Goal: Task Accomplishment & Management: Use online tool/utility

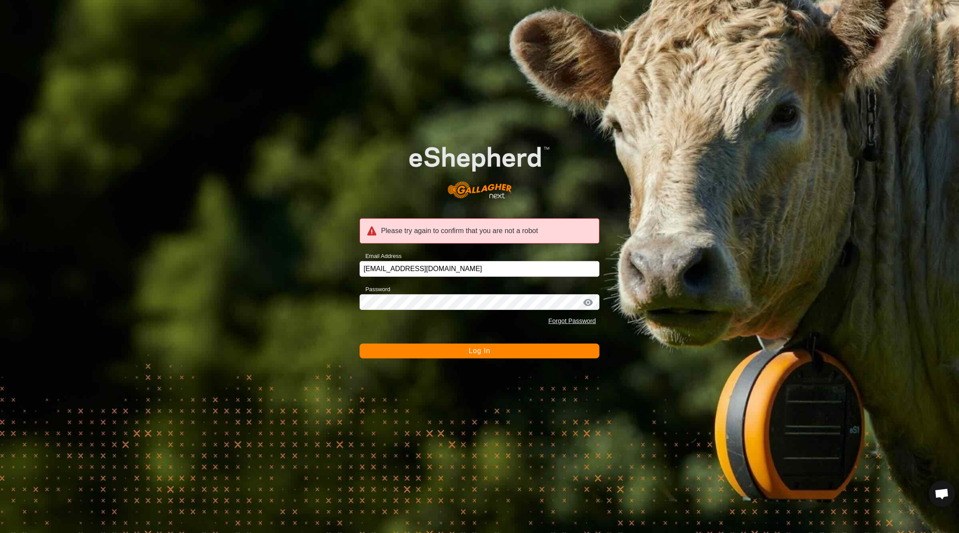
click at [471, 345] on button "Log In" at bounding box center [480, 351] width 240 height 15
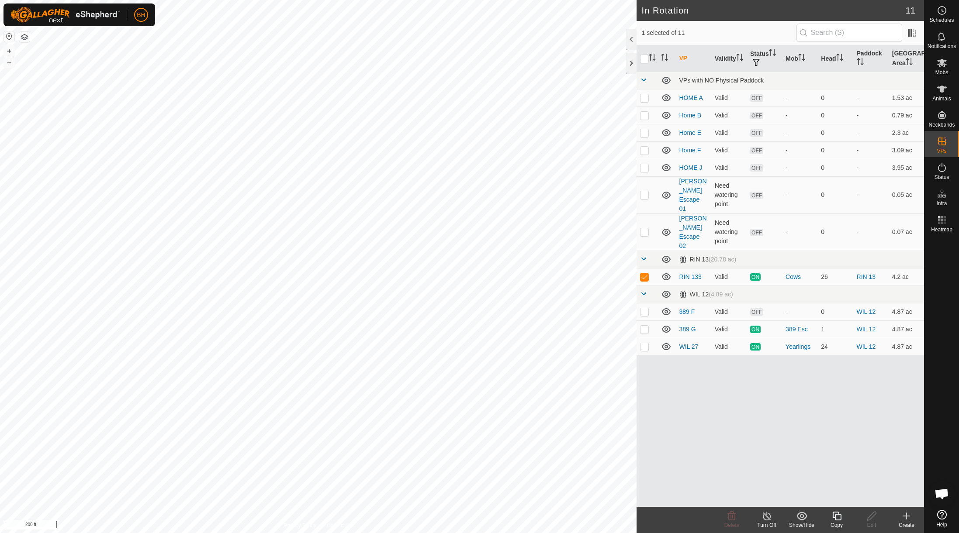
click at [835, 518] on icon at bounding box center [836, 516] width 9 height 9
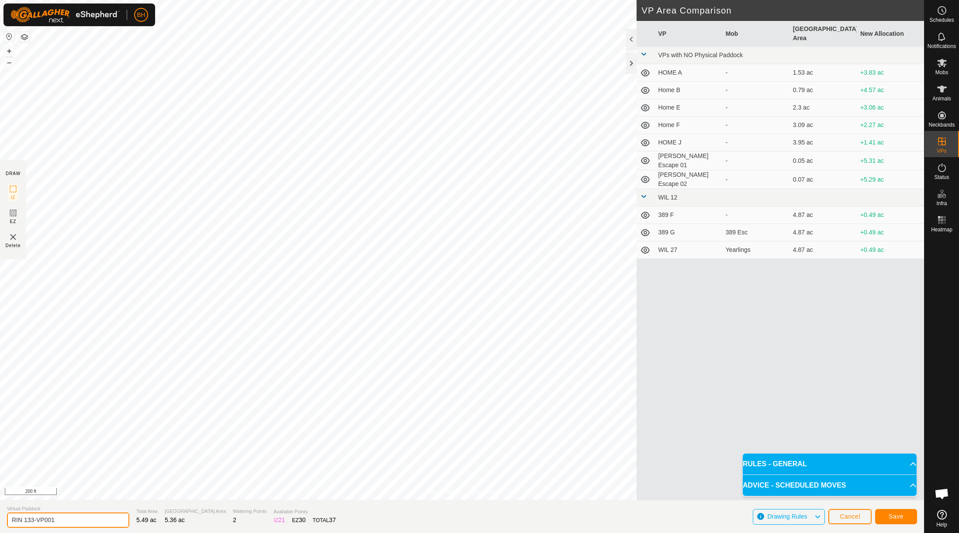
drag, startPoint x: 31, startPoint y: 520, endPoint x: 103, endPoint y: 529, distance: 72.7
click at [103, 529] on section "Virtual Paddock RIN 133-VP001 Total Area 5.49 ac Grazing Area 5.36 ac Watering …" at bounding box center [462, 516] width 924 height 33
type input "RIN 134"
click at [907, 519] on button "Save" at bounding box center [896, 516] width 42 height 15
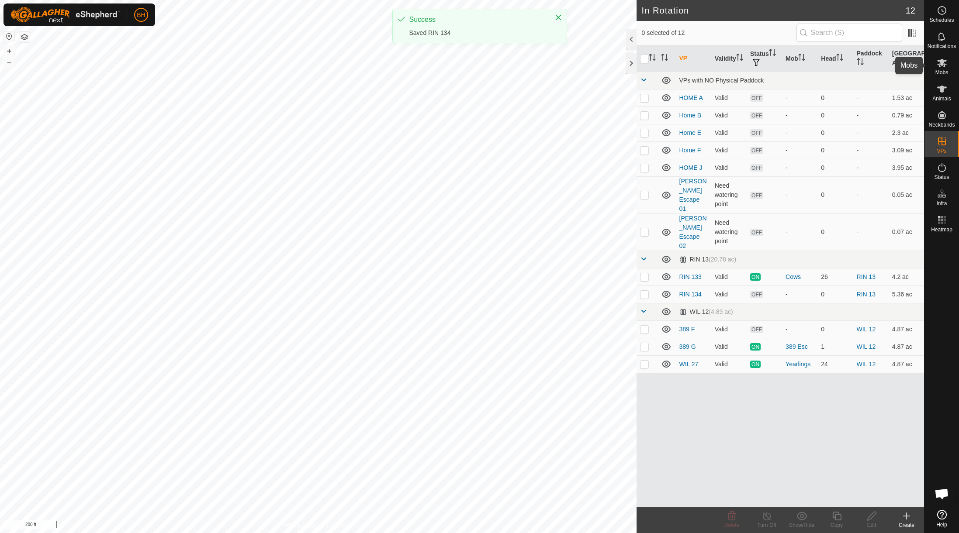
click at [943, 70] on span "Mobs" at bounding box center [941, 72] width 13 height 5
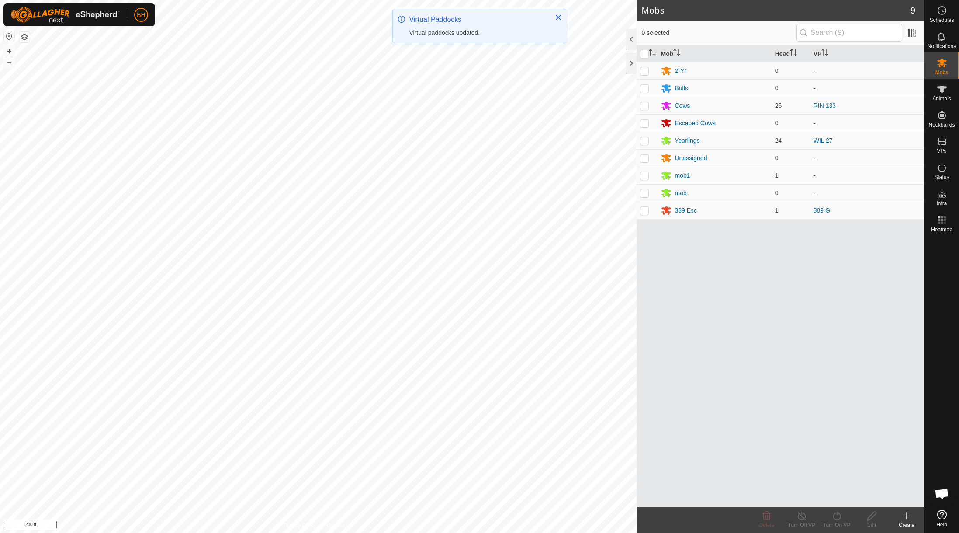
click at [647, 106] on p-checkbox at bounding box center [644, 105] width 9 height 7
checkbox input "true"
click at [838, 520] on icon at bounding box center [837, 516] width 8 height 9
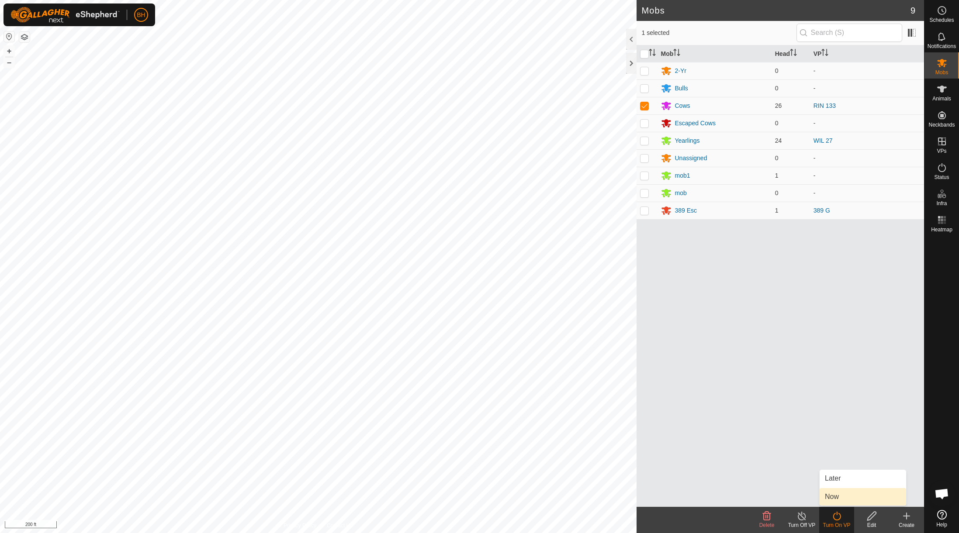
click at [844, 505] on link "Now" at bounding box center [863, 496] width 87 height 17
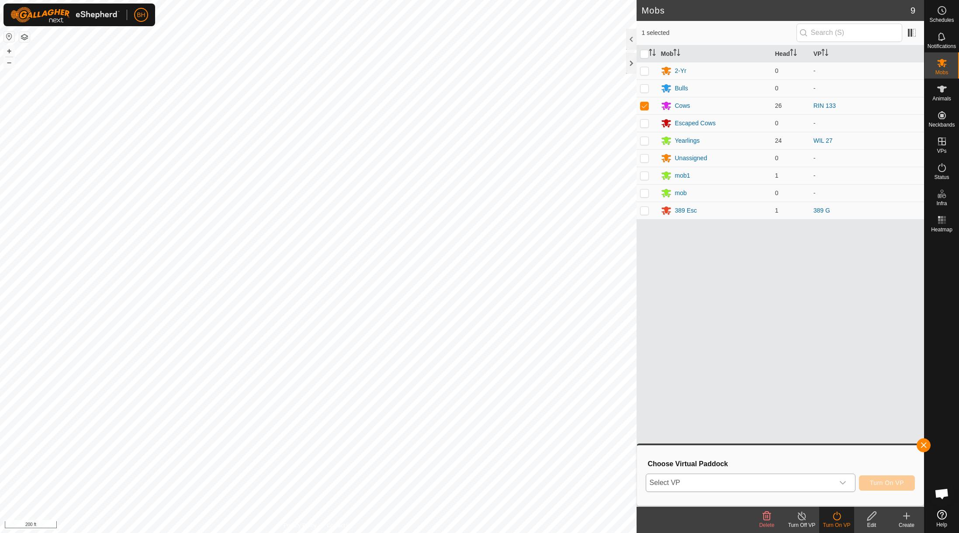
click at [843, 486] on icon "dropdown trigger" at bounding box center [842, 483] width 7 height 7
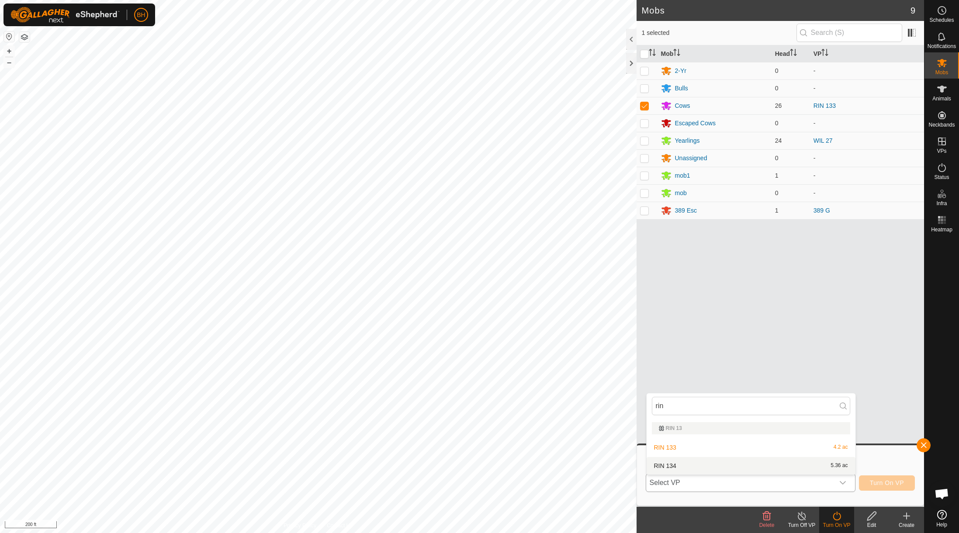
type input "rin"
click at [696, 466] on li "RIN 134 5.36 ac" at bounding box center [751, 465] width 209 height 17
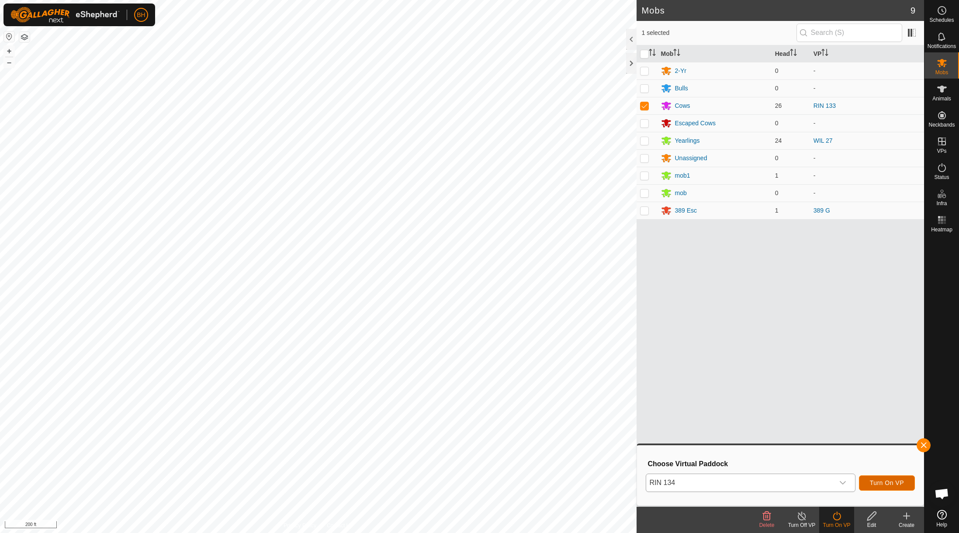
click at [891, 477] on button "Turn On VP" at bounding box center [887, 483] width 56 height 15
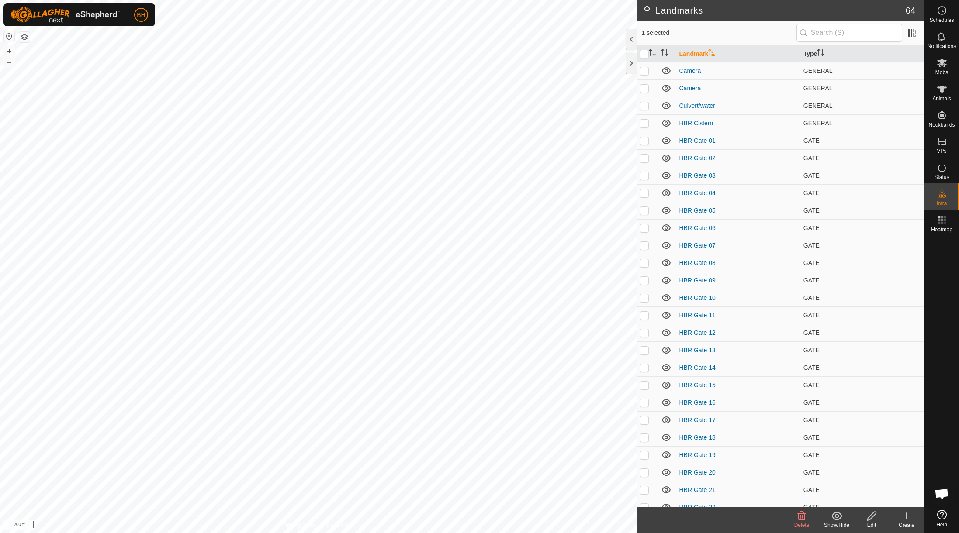
click at [872, 518] on icon at bounding box center [871, 516] width 9 height 9
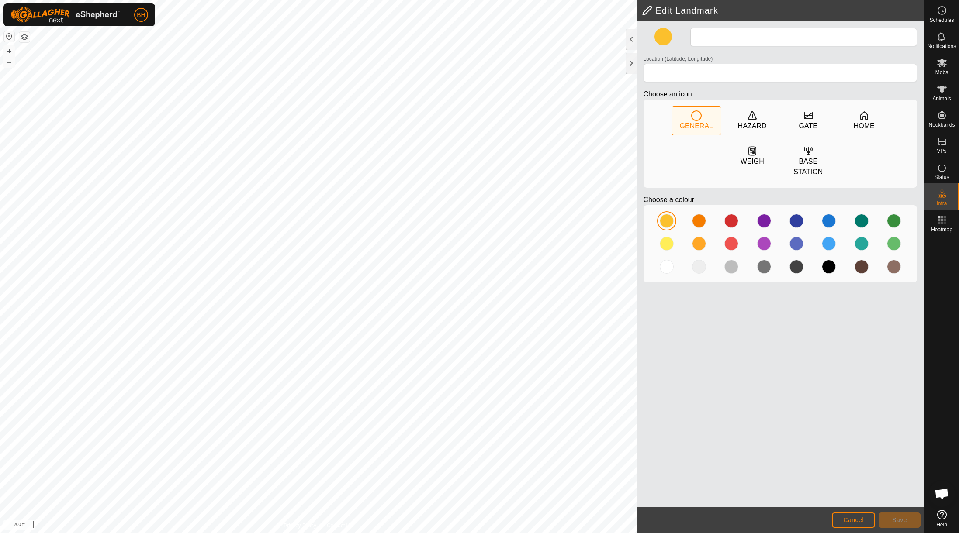
type input "Water tank"
type input "43.696707, -70.385496"
click at [898, 523] on span "Save" at bounding box center [899, 520] width 15 height 7
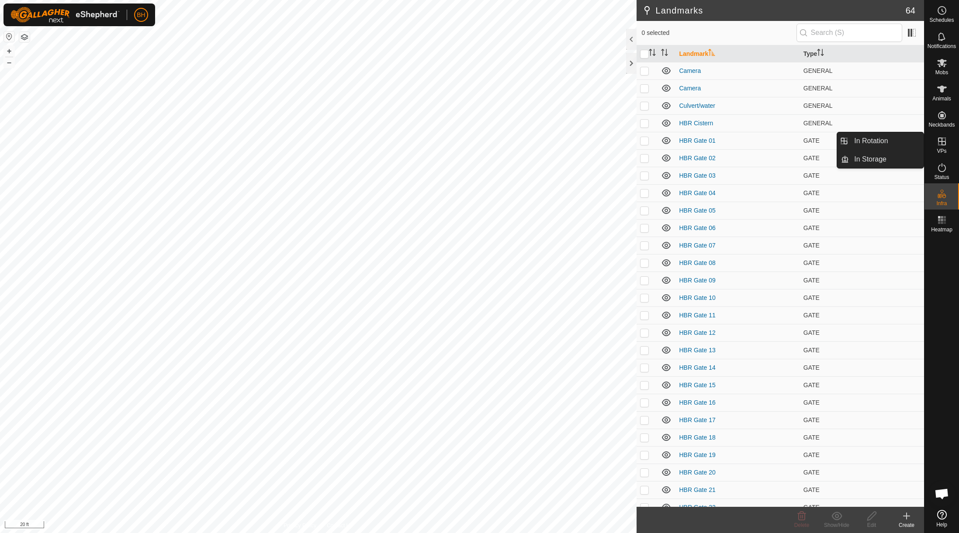
click at [943, 151] on span "VPs" at bounding box center [942, 151] width 10 height 5
click at [897, 137] on link "In Rotation" at bounding box center [886, 140] width 75 height 17
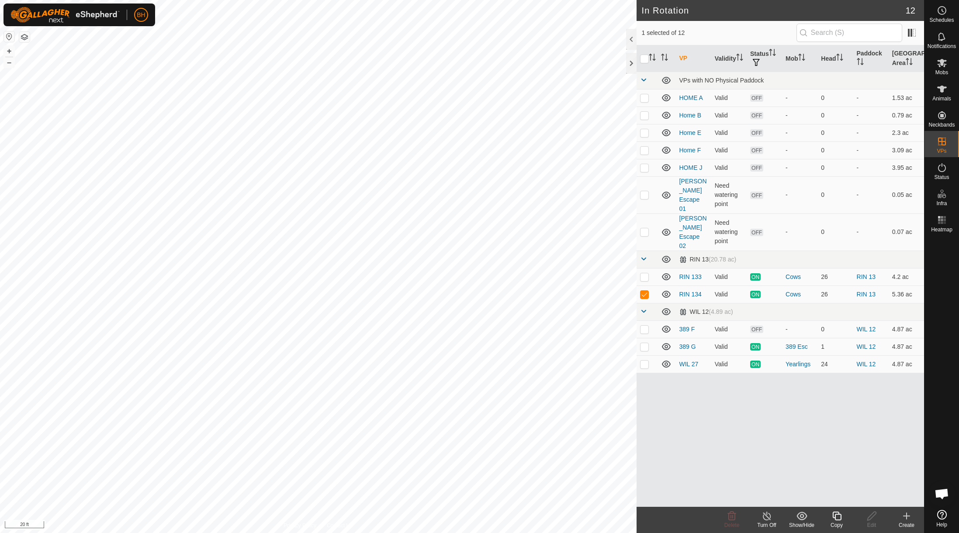
click at [837, 523] on div "Copy" at bounding box center [836, 526] width 35 height 8
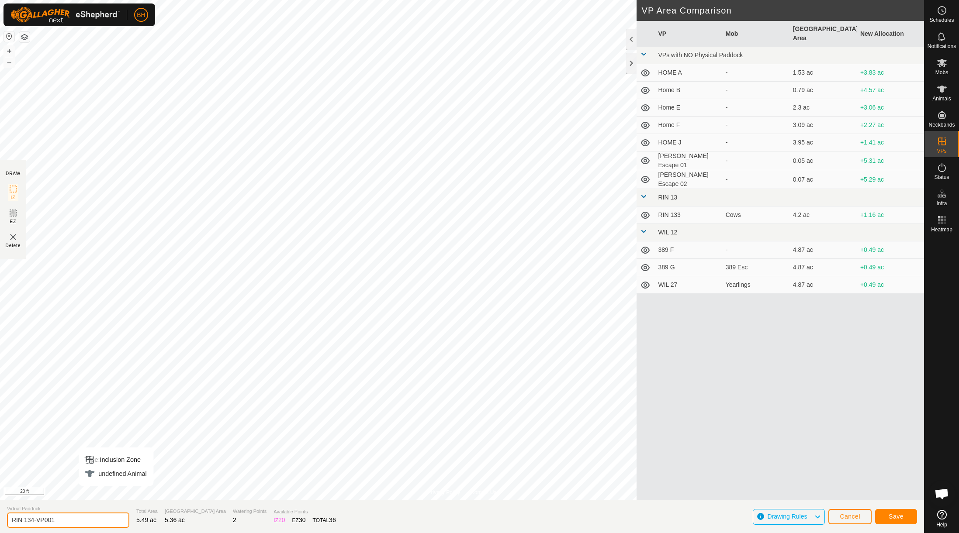
drag, startPoint x: 69, startPoint y: 523, endPoint x: 33, endPoint y: 522, distance: 35.8
click at [33, 522] on input "RIN 134-VP001" at bounding box center [68, 520] width 122 height 15
type input "RIN 134b"
click at [904, 519] on button "Save" at bounding box center [896, 516] width 42 height 15
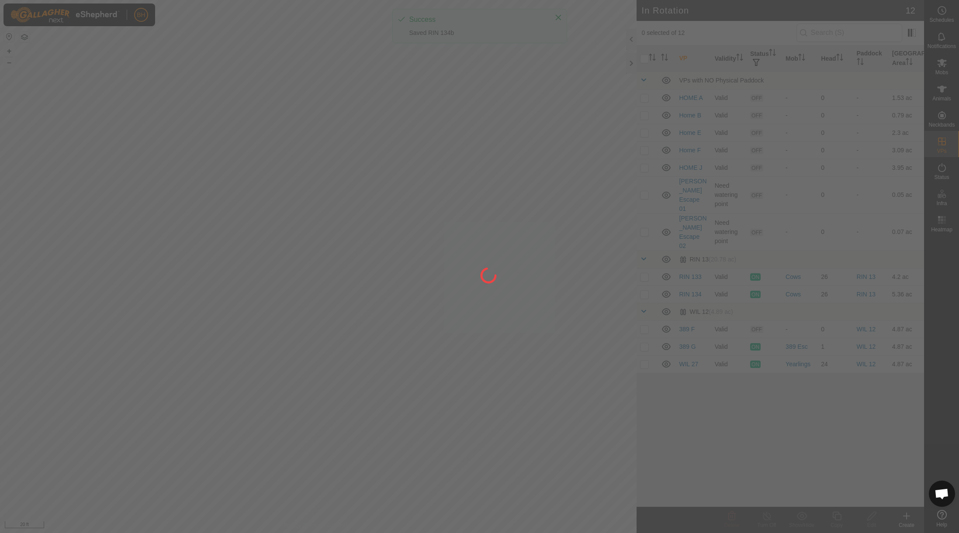
click at [941, 64] on div at bounding box center [479, 266] width 959 height 533
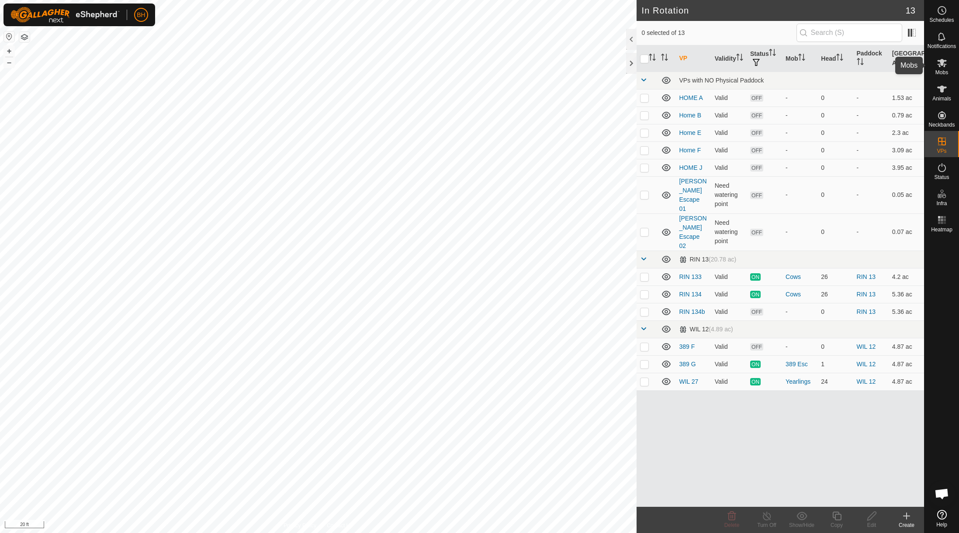
click at [941, 65] on icon at bounding box center [942, 63] width 10 height 8
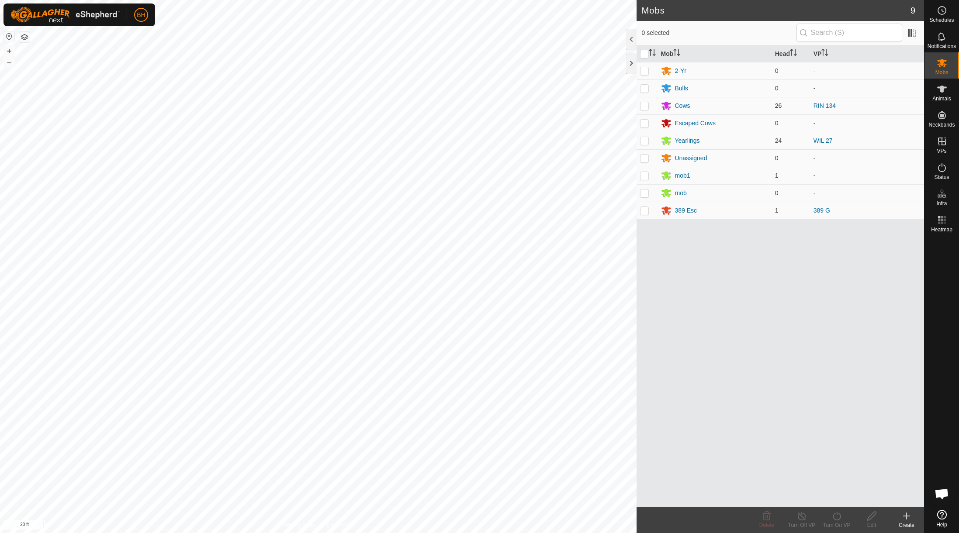
click at [647, 107] on p-checkbox at bounding box center [644, 105] width 9 height 7
checkbox input "true"
click at [840, 515] on icon at bounding box center [837, 516] width 8 height 9
click at [847, 493] on link "Now" at bounding box center [863, 496] width 87 height 17
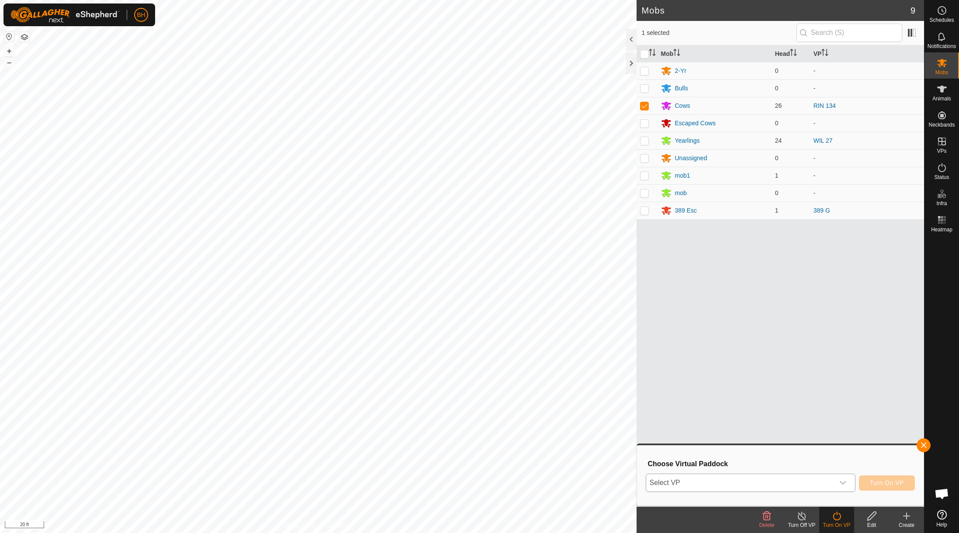
click at [834, 485] on div "dropdown trigger" at bounding box center [842, 482] width 17 height 17
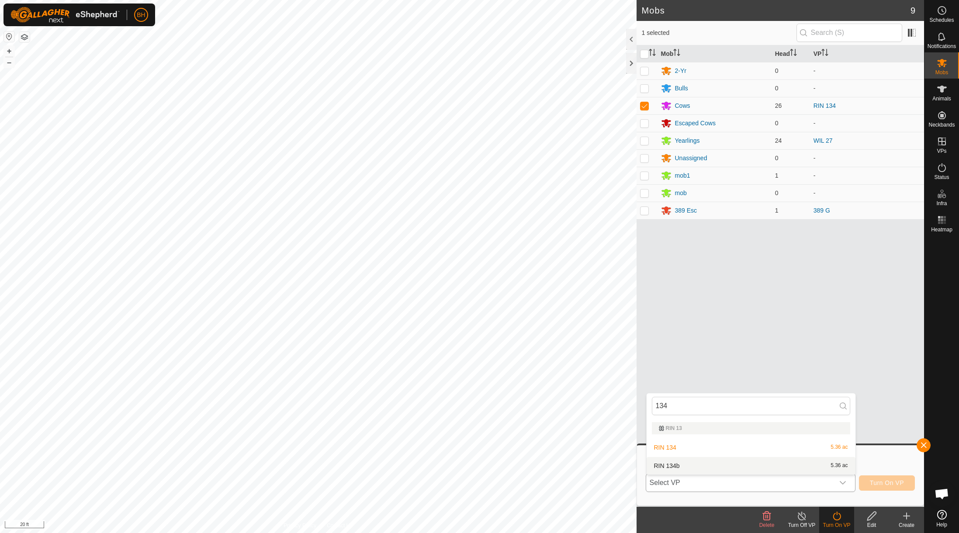
type input "134"
click at [837, 467] on li "RIN 134b 5.36 ac" at bounding box center [751, 465] width 209 height 17
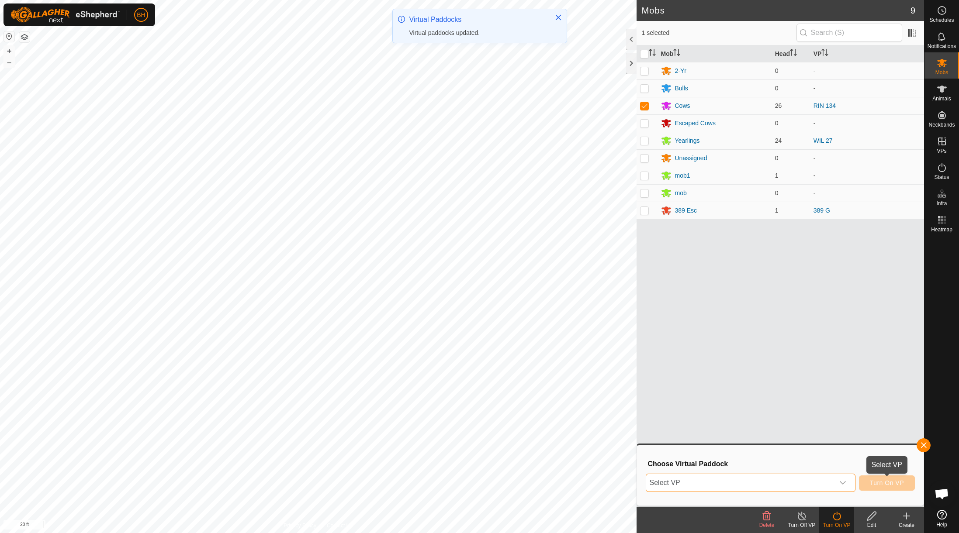
click at [900, 488] on button "Turn On VP" at bounding box center [887, 483] width 56 height 15
click at [826, 480] on span "Select VP" at bounding box center [740, 482] width 188 height 17
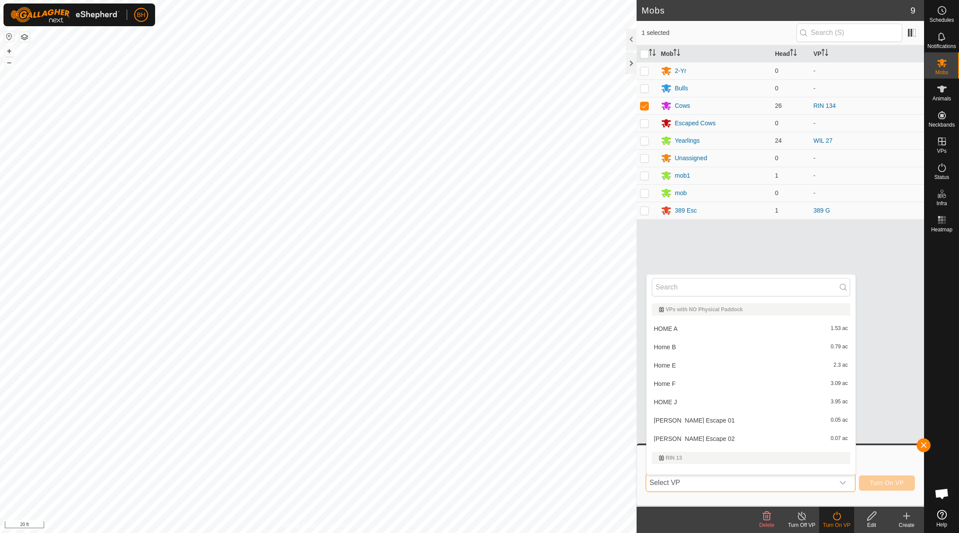
click at [826, 480] on span "Select VP" at bounding box center [740, 482] width 188 height 17
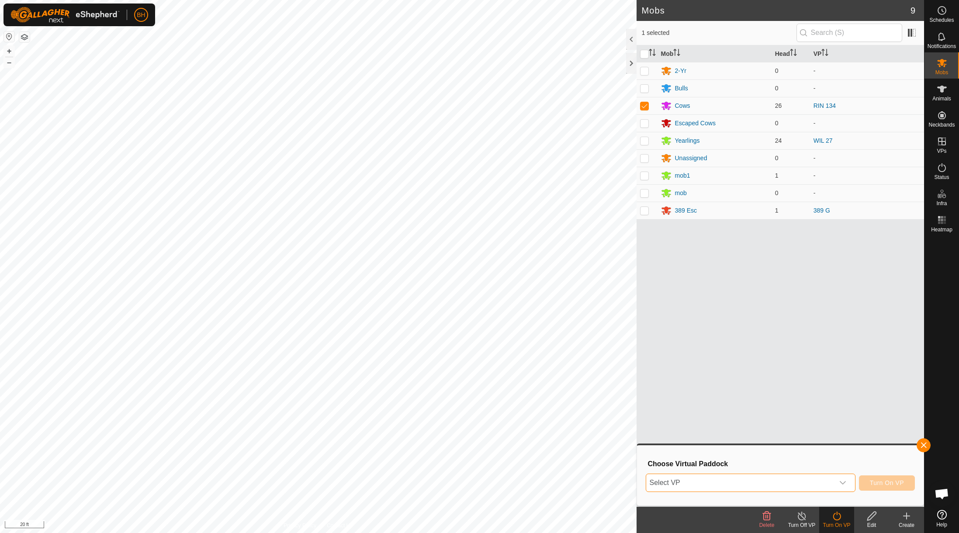
click at [826, 480] on span "Select VP" at bounding box center [740, 482] width 188 height 17
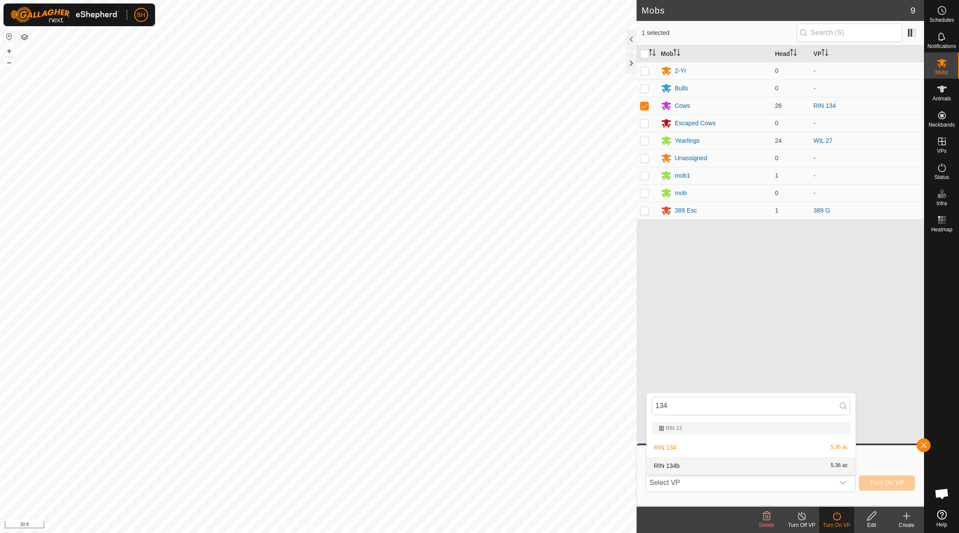
type input "134"
click at [834, 468] on li "RIN 134b 5.36 ac" at bounding box center [751, 465] width 209 height 17
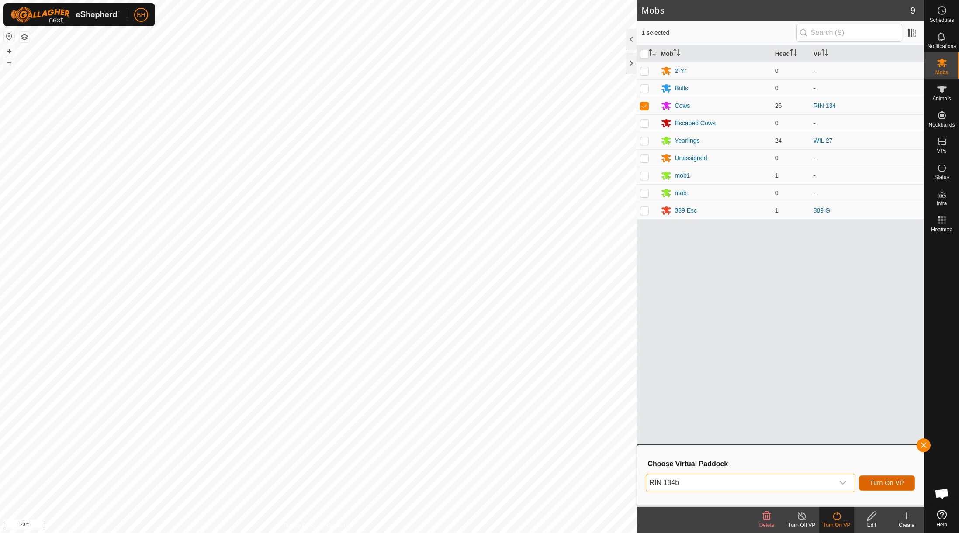
click at [876, 479] on button "Turn On VP" at bounding box center [887, 483] width 56 height 15
